Goal: Task Accomplishment & Management: Use online tool/utility

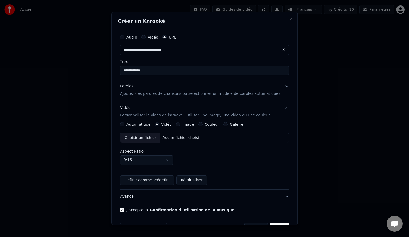
scroll to position [15, 0]
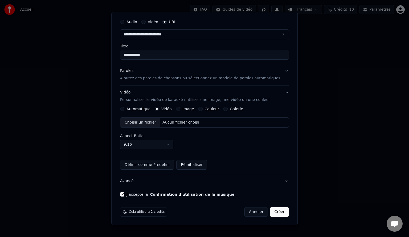
click at [124, 108] on button "Automatique" at bounding box center [122, 109] width 4 height 4
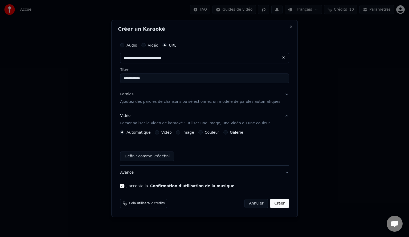
scroll to position [0, 0]
click at [272, 203] on button "Créer" at bounding box center [279, 204] width 19 height 10
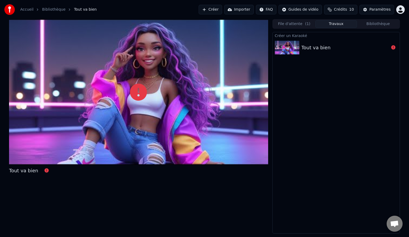
click at [323, 48] on div "Tout va bien" at bounding box center [315, 47] width 29 height 7
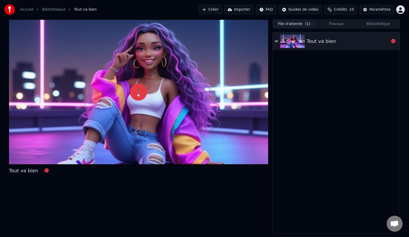
click at [294, 27] on button "File d'attente ( 1 )" at bounding box center [294, 24] width 42 height 8
click at [314, 45] on div "Tout va bien" at bounding box center [336, 41] width 127 height 18
click at [277, 42] on icon at bounding box center [276, 41] width 3 height 4
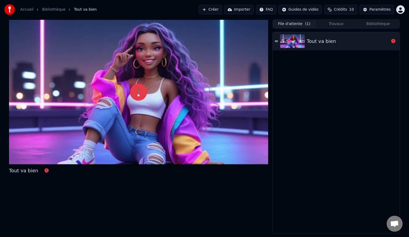
click at [51, 10] on link "Bibliothèque" at bounding box center [53, 9] width 23 height 5
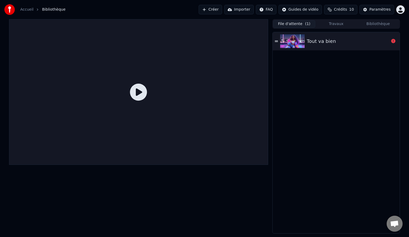
click at [139, 96] on icon at bounding box center [138, 92] width 17 height 17
click at [287, 23] on button "File d'attente ( 1 )" at bounding box center [294, 24] width 42 height 8
